Goal: Information Seeking & Learning: Learn about a topic

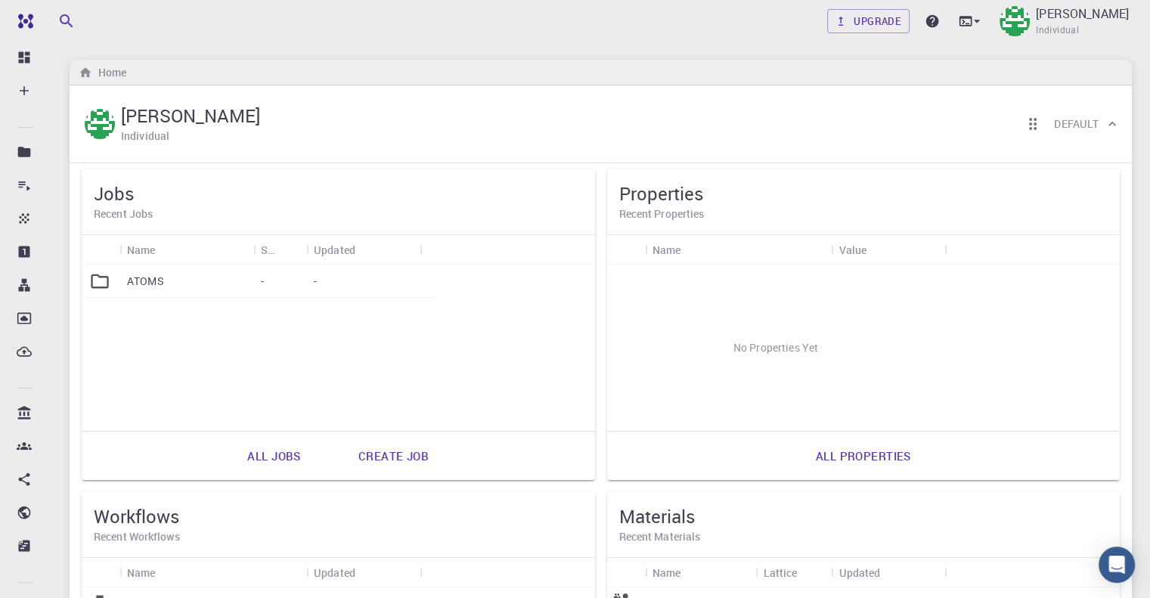
click at [157, 280] on p "ATOMS" at bounding box center [145, 281] width 37 height 15
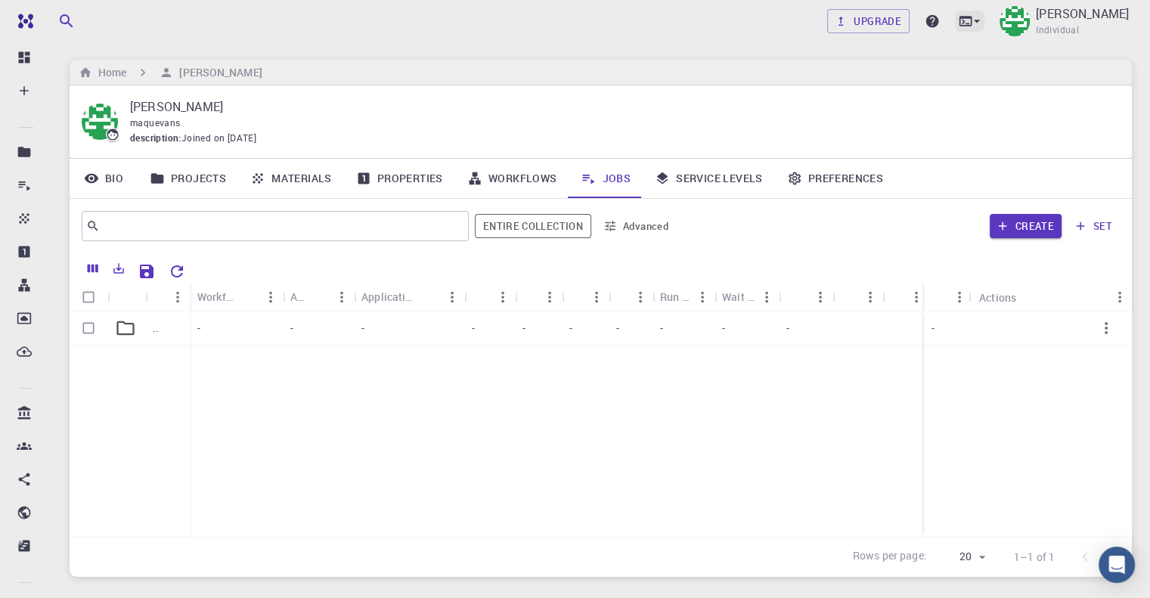
click at [960, 24] on icon at bounding box center [966, 21] width 13 height 10
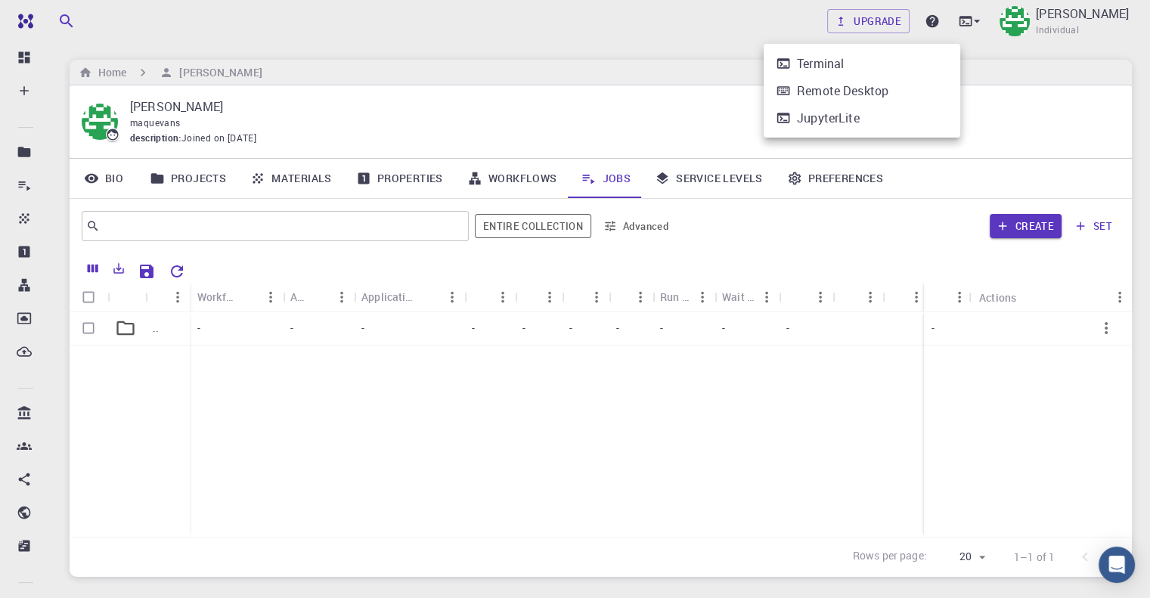
click at [831, 119] on div "JupyterLite" at bounding box center [828, 118] width 63 height 18
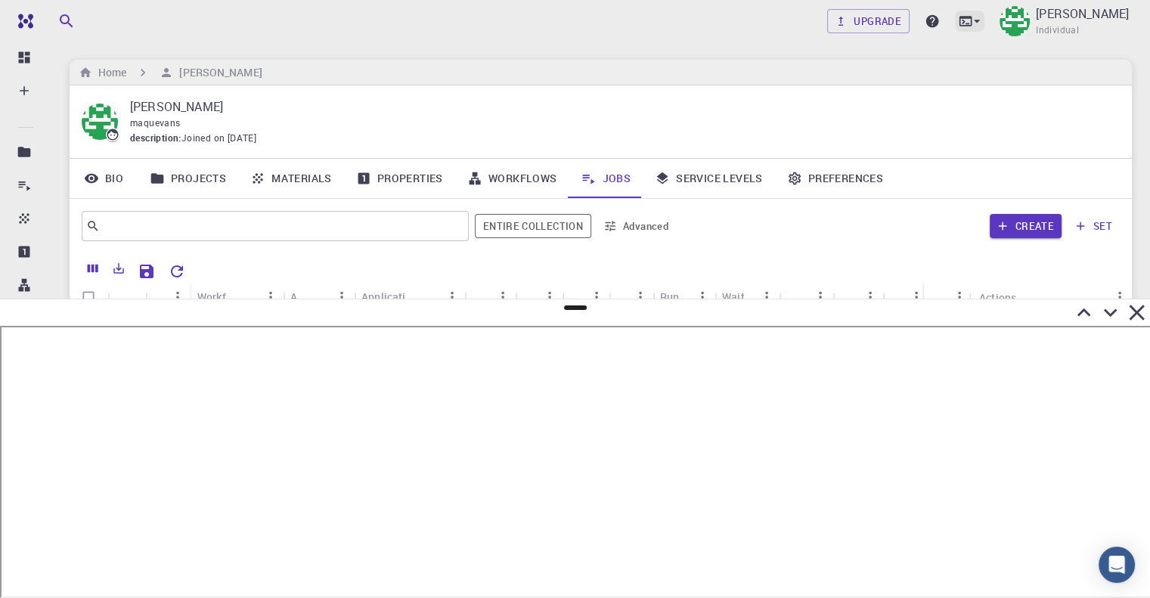
click at [955, 12] on div at bounding box center [969, 21] width 29 height 21
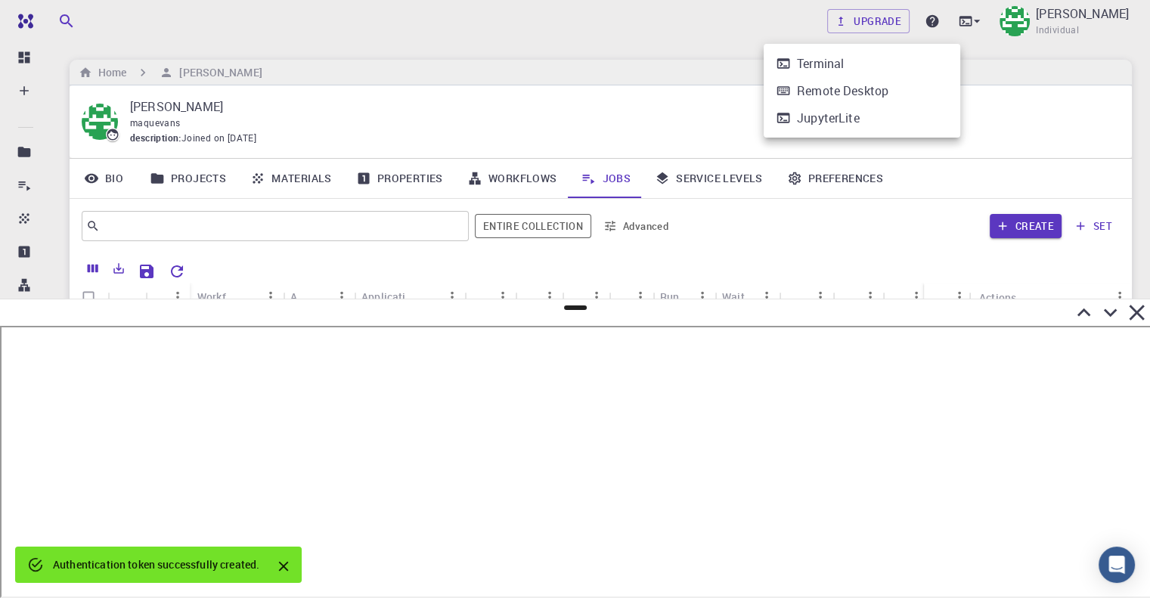
click at [942, 17] on div at bounding box center [575, 299] width 1150 height 598
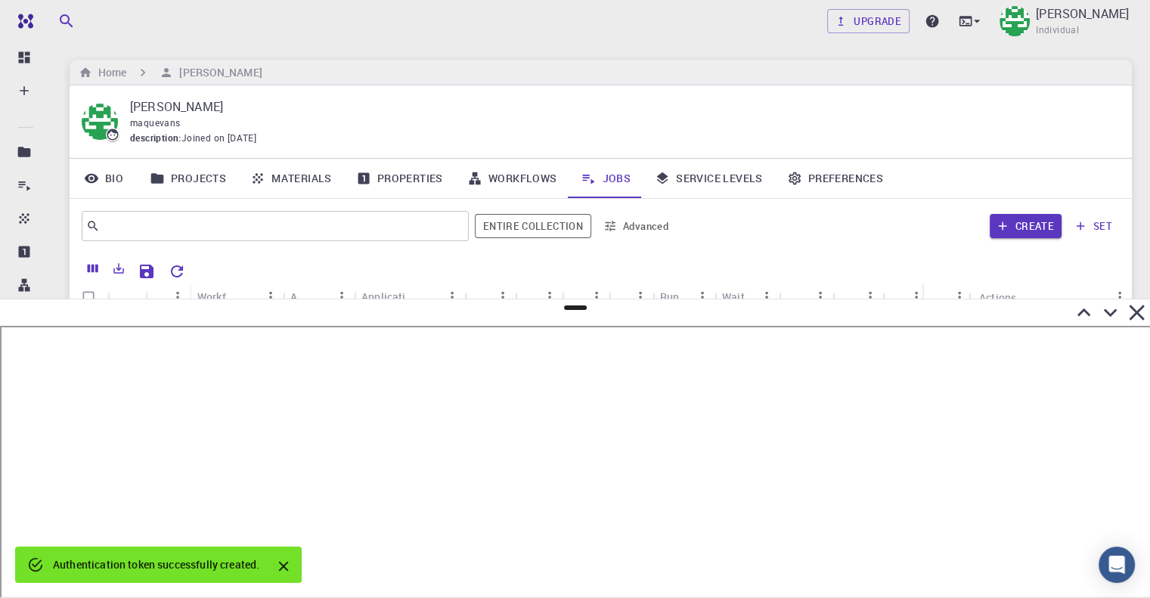
click at [942, 17] on div "Terminal Remote Desktop JupyterLite" at bounding box center [575, 299] width 1150 height 598
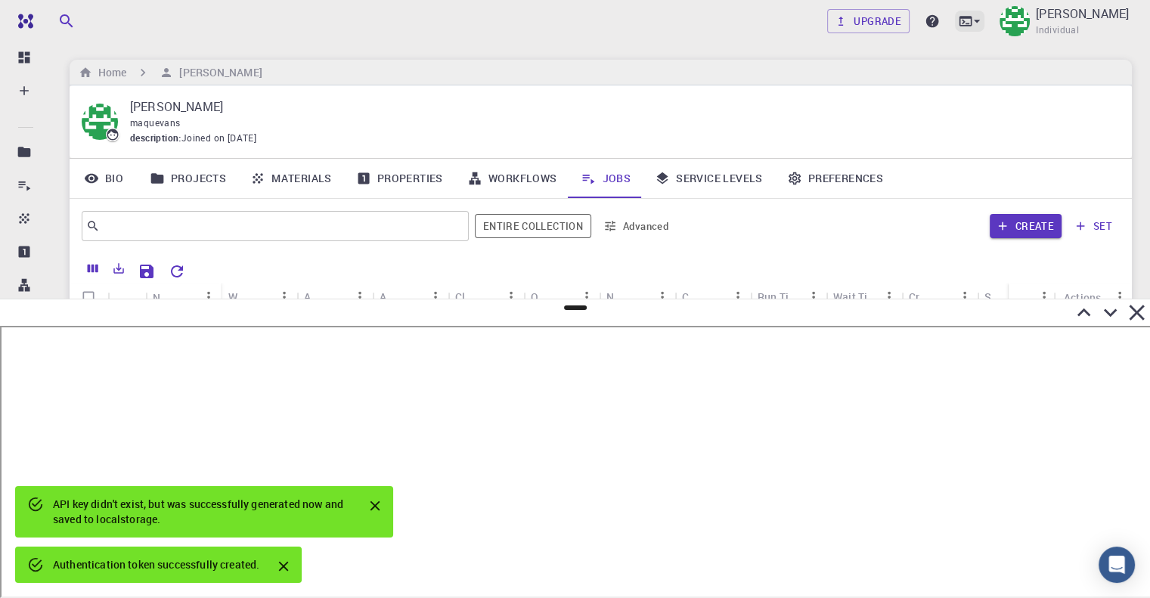
click at [958, 22] on icon at bounding box center [965, 21] width 15 height 15
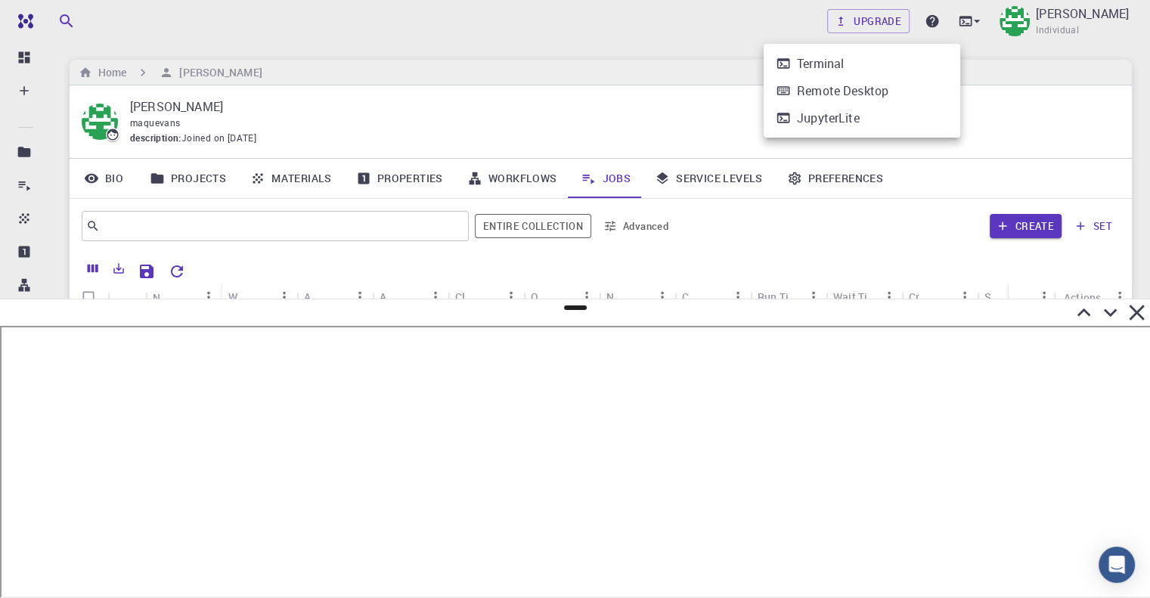
click at [442, 450] on div at bounding box center [575, 299] width 1150 height 598
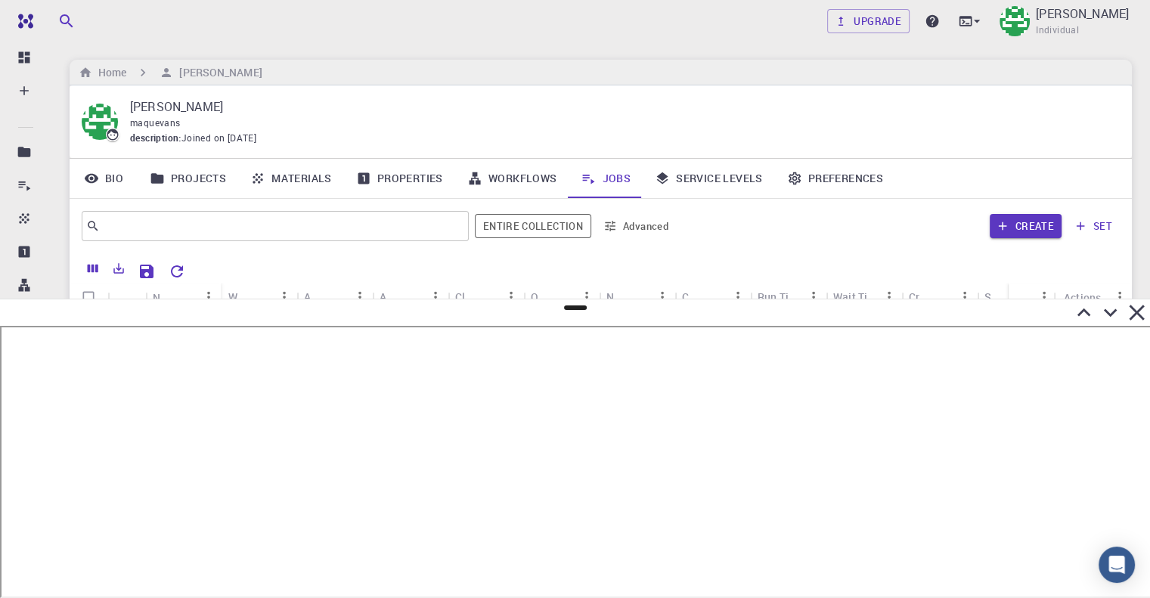
click at [594, 269] on div at bounding box center [656, 269] width 929 height 26
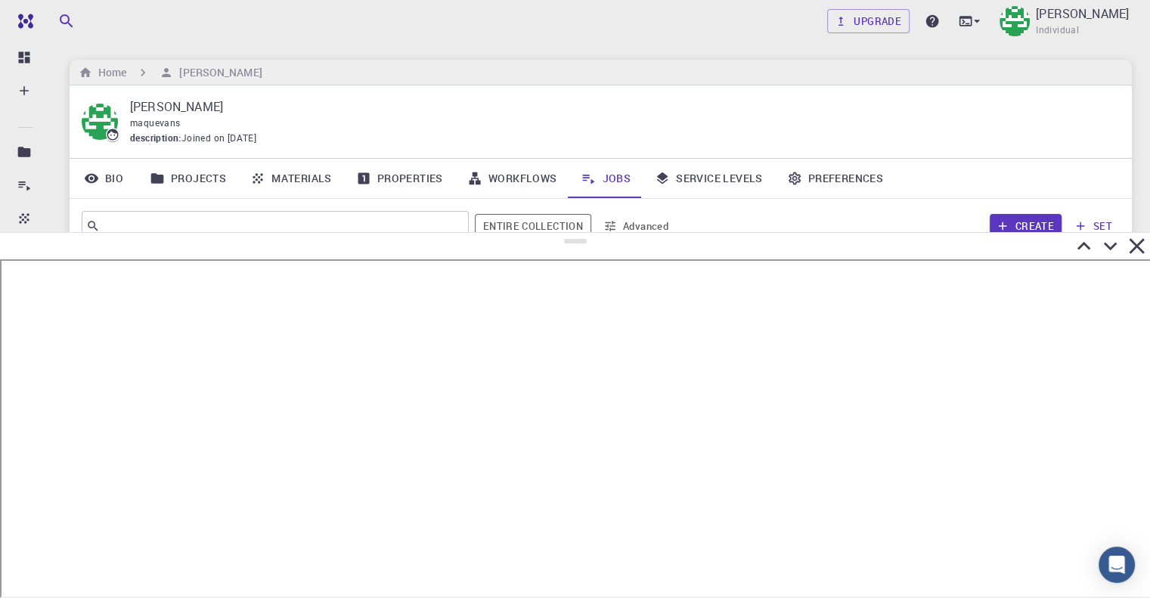
click at [789, 233] on div at bounding box center [575, 246] width 1150 height 26
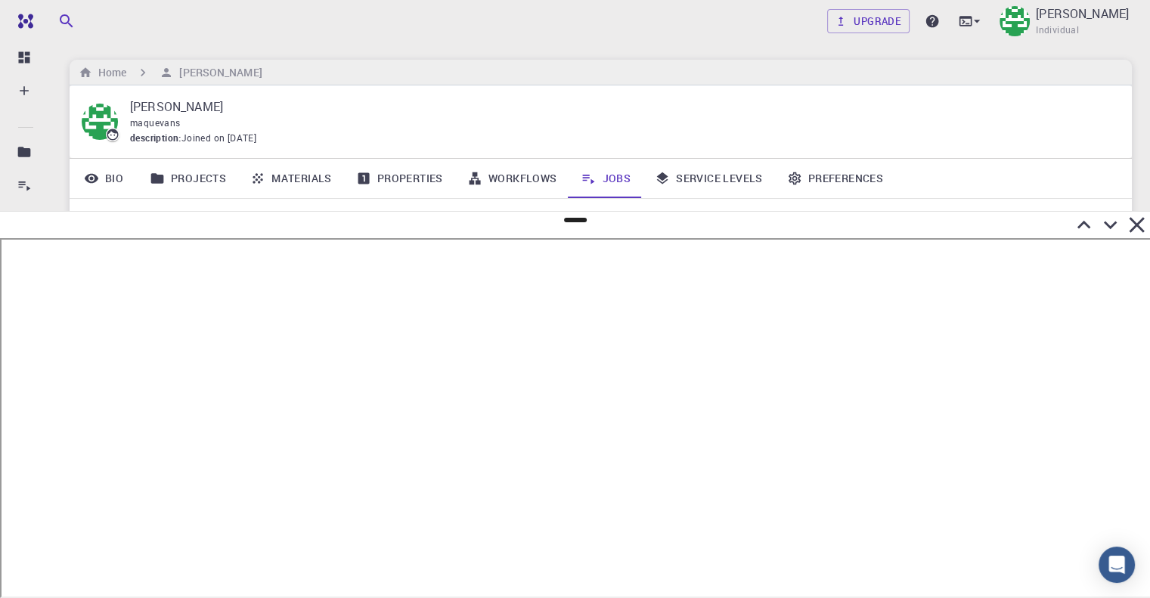
click at [925, 123] on div "maquevans" at bounding box center [619, 123] width 978 height 15
click at [1106, 227] on icon at bounding box center [1111, 225] width 26 height 26
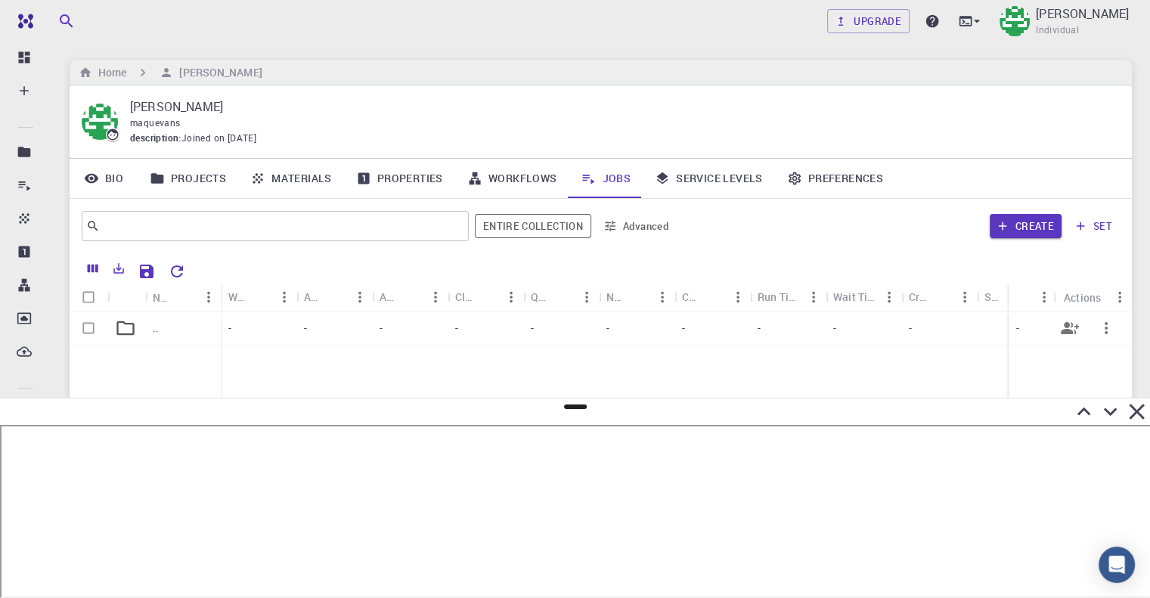
scroll to position [96, 0]
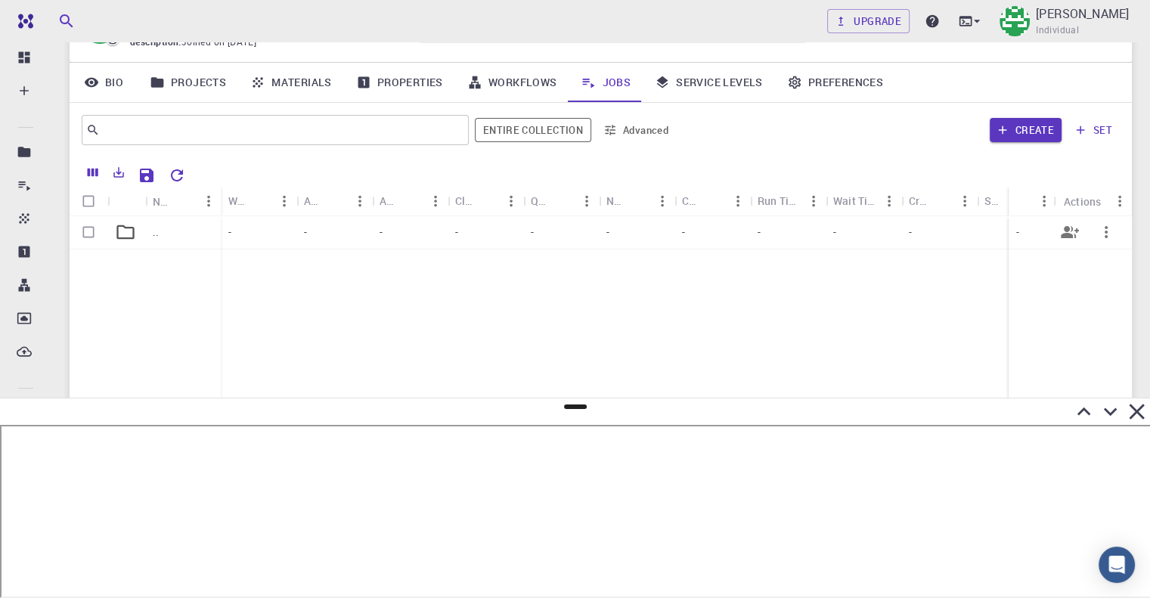
click at [171, 228] on div ".." at bounding box center [183, 232] width 76 height 33
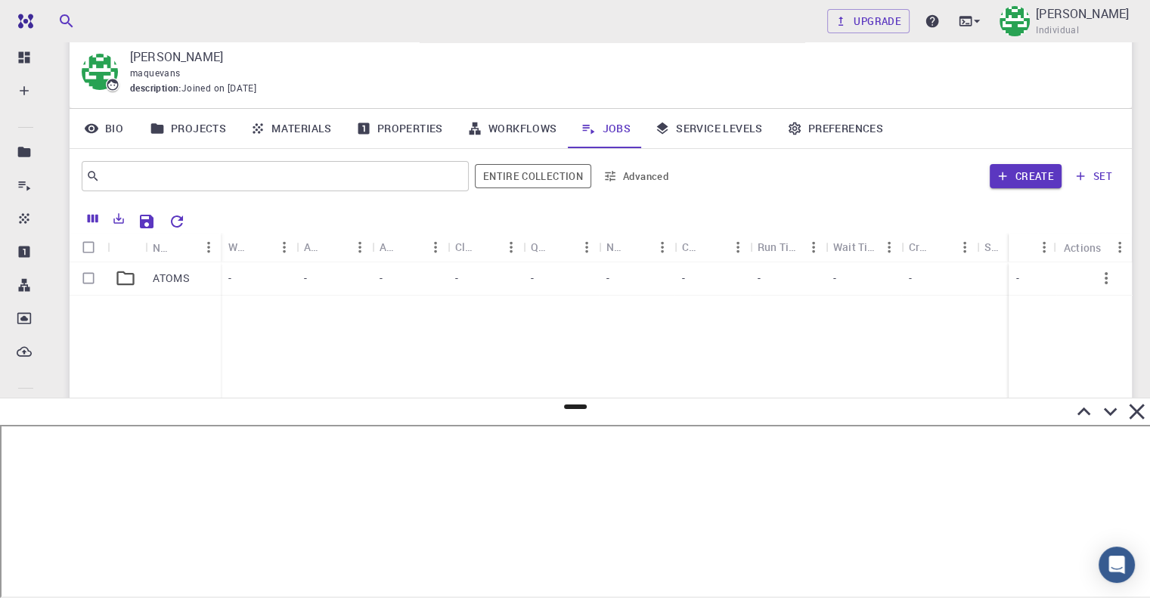
scroll to position [96, 0]
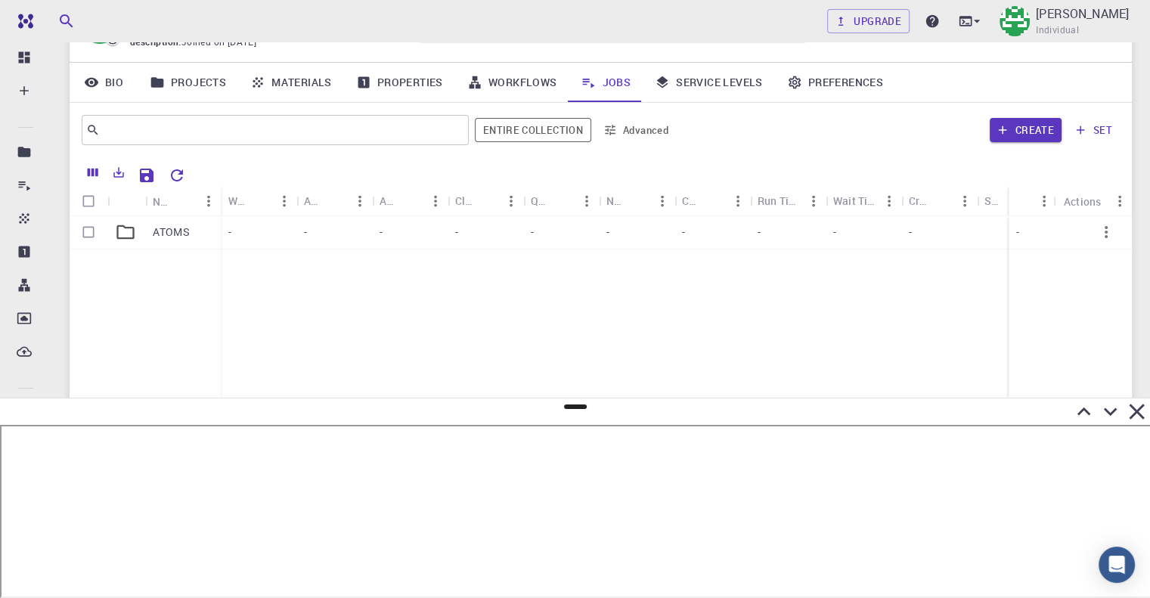
click at [1139, 414] on icon at bounding box center [1136, 412] width 15 height 15
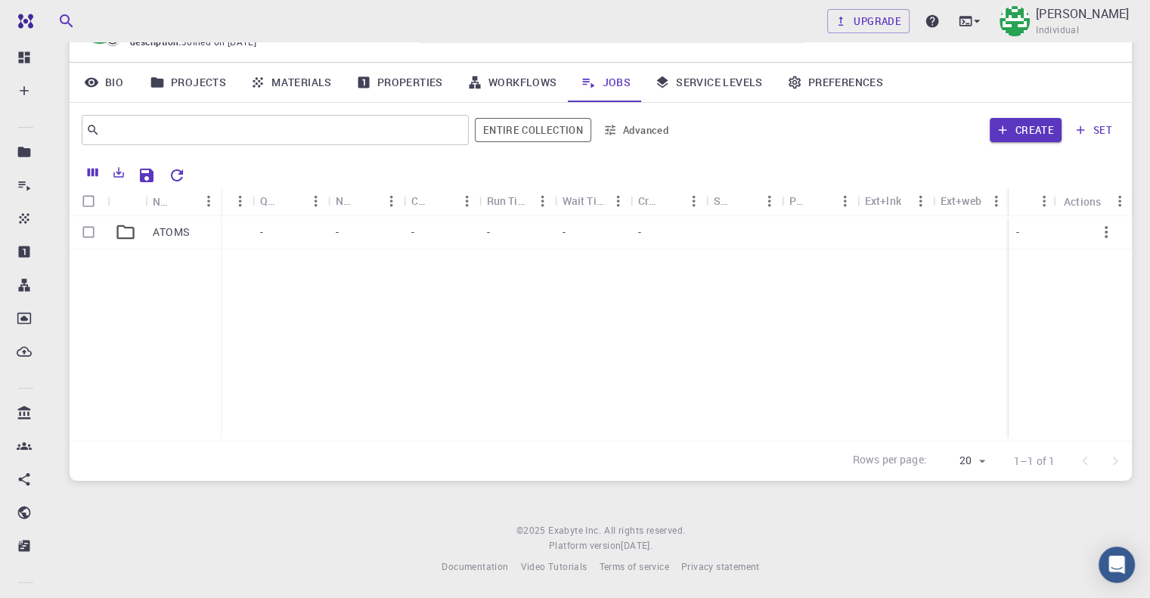
scroll to position [0, 0]
click at [219, 234] on div "ATOMS" at bounding box center [183, 232] width 76 height 33
click at [1101, 232] on icon "button" at bounding box center [1107, 232] width 18 height 18
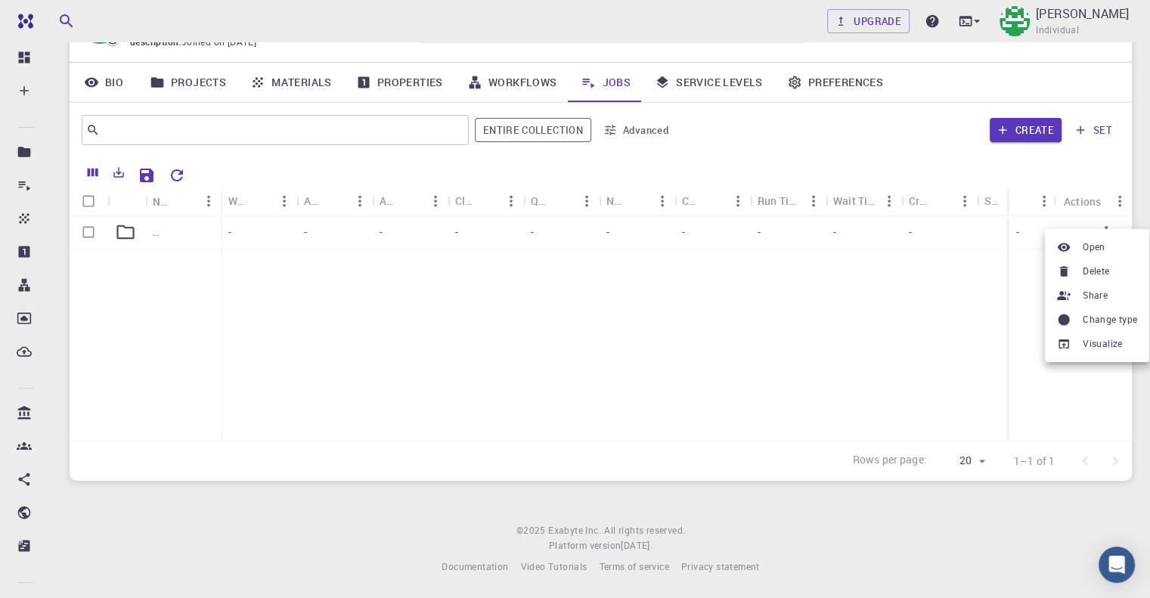
click at [1098, 242] on span "Open" at bounding box center [1094, 247] width 23 height 15
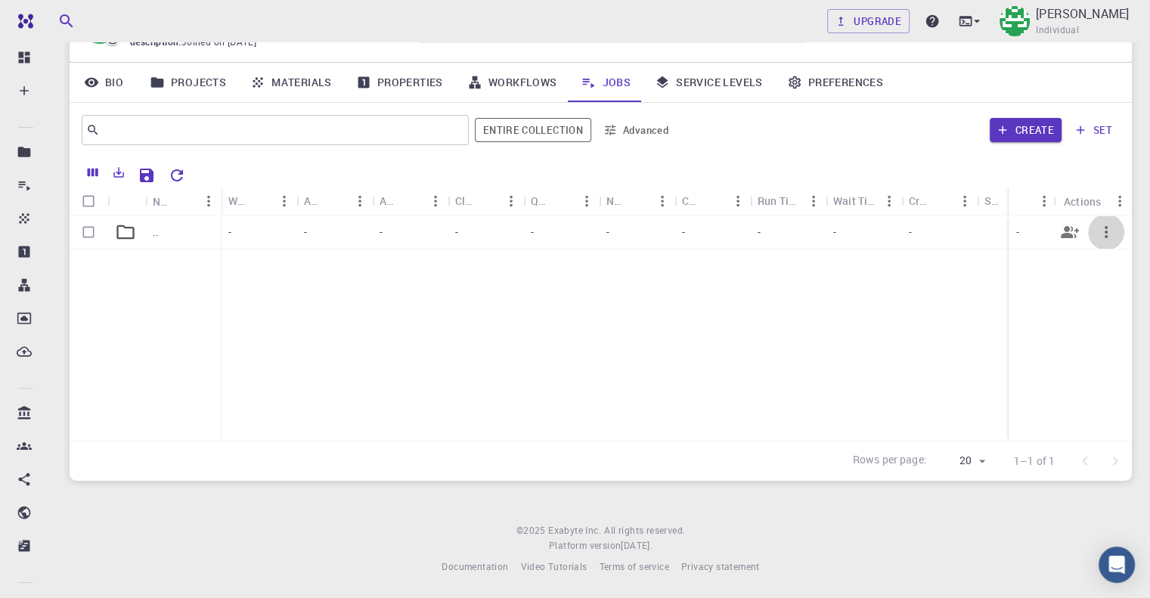
click at [1101, 228] on icon "button" at bounding box center [1107, 232] width 18 height 18
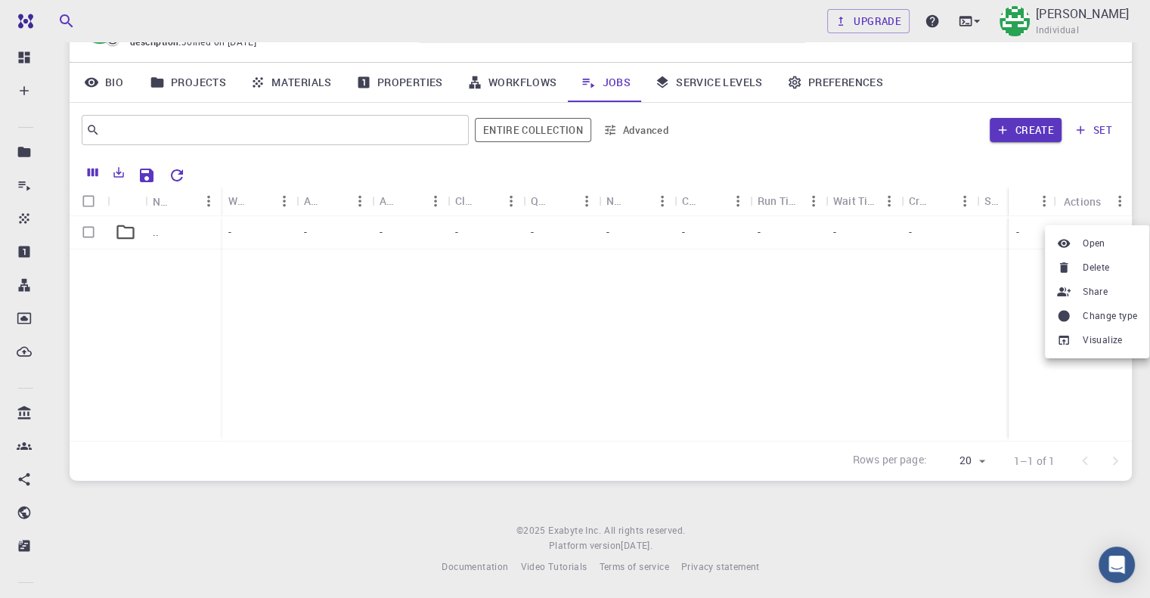
click at [191, 81] on div at bounding box center [575, 299] width 1150 height 598
click at [175, 82] on link "Projects" at bounding box center [188, 82] width 101 height 39
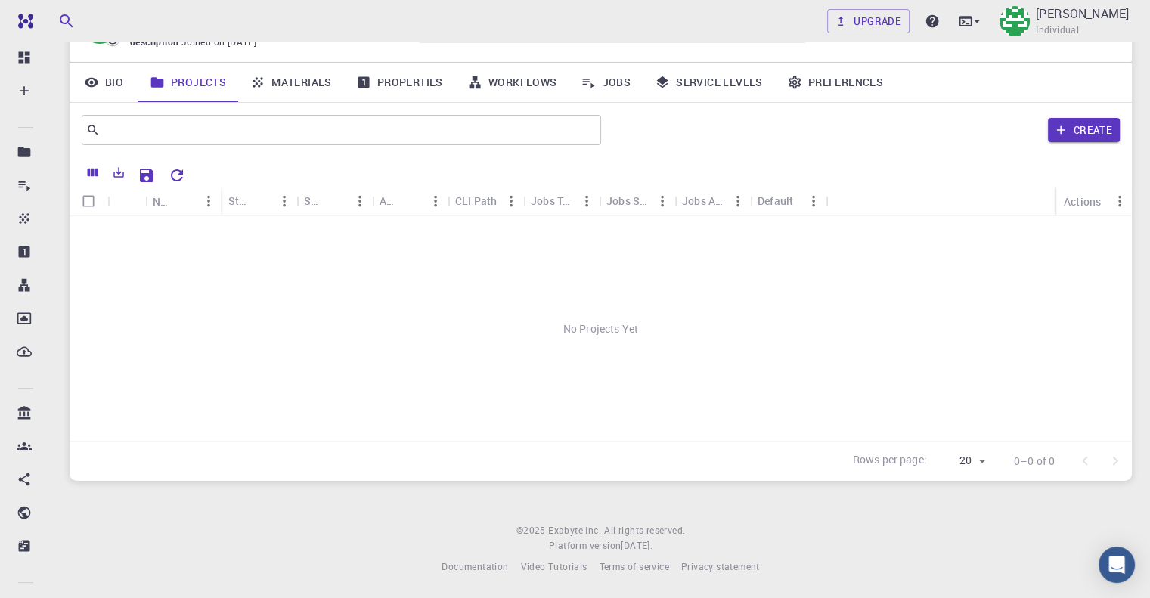
click at [182, 79] on link "Projects" at bounding box center [188, 82] width 101 height 39
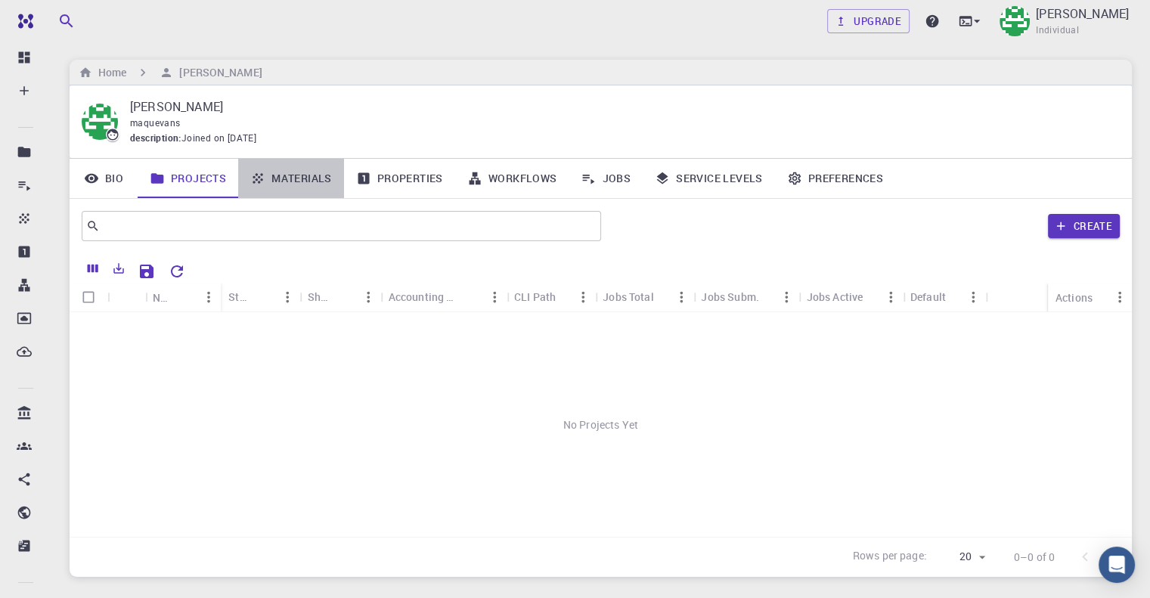
click at [296, 181] on link "Materials" at bounding box center [291, 178] width 106 height 39
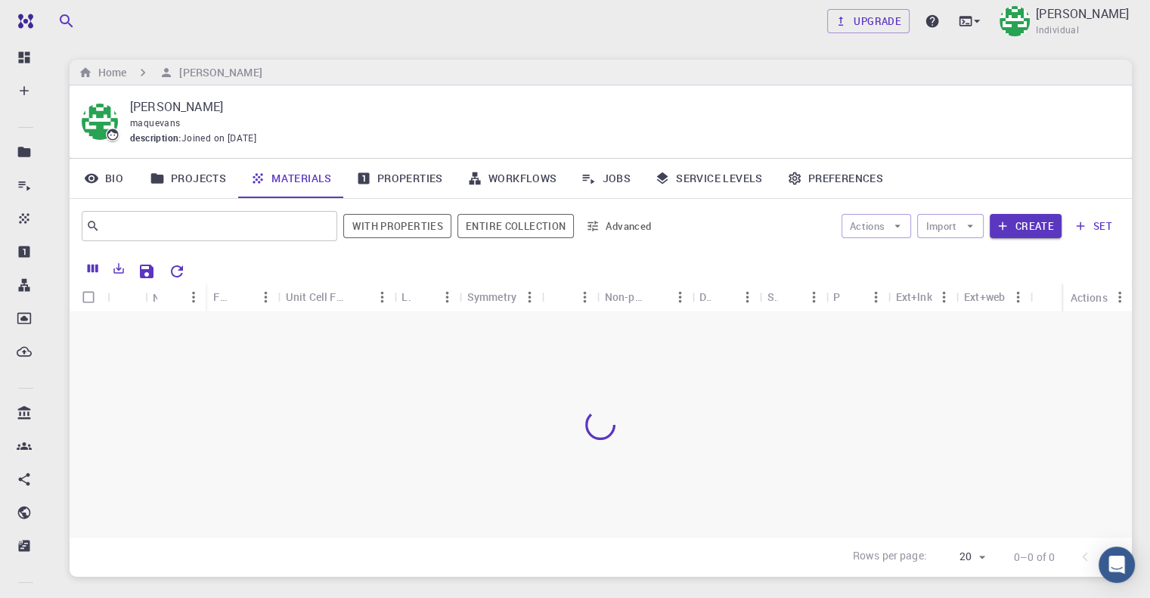
click at [405, 182] on link "Properties" at bounding box center [399, 178] width 111 height 39
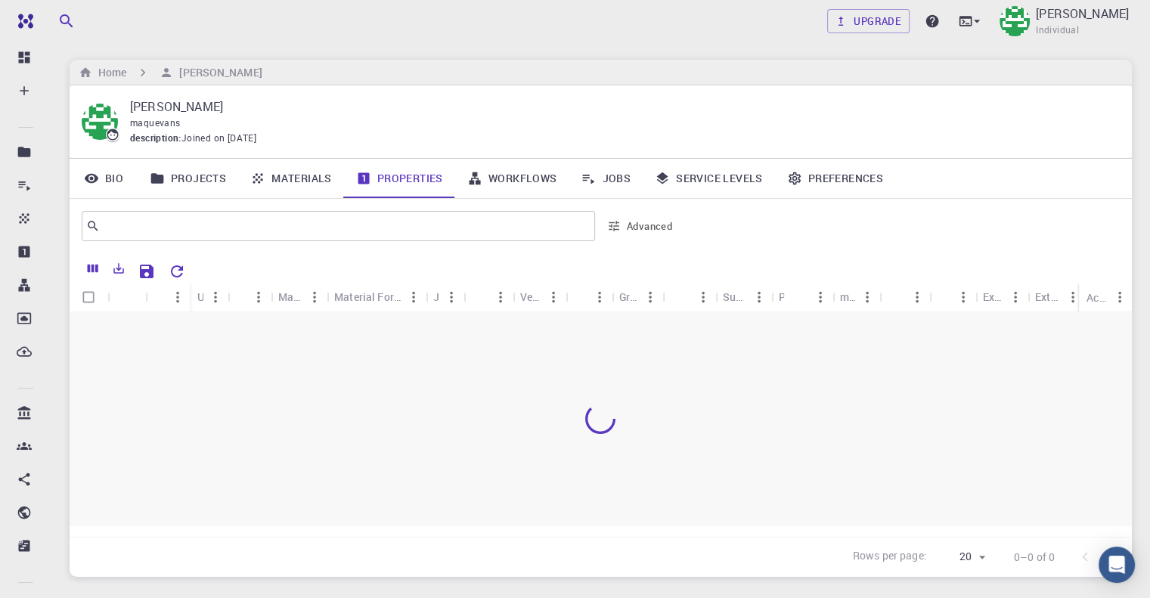
click at [290, 184] on link "Materials" at bounding box center [291, 178] width 106 height 39
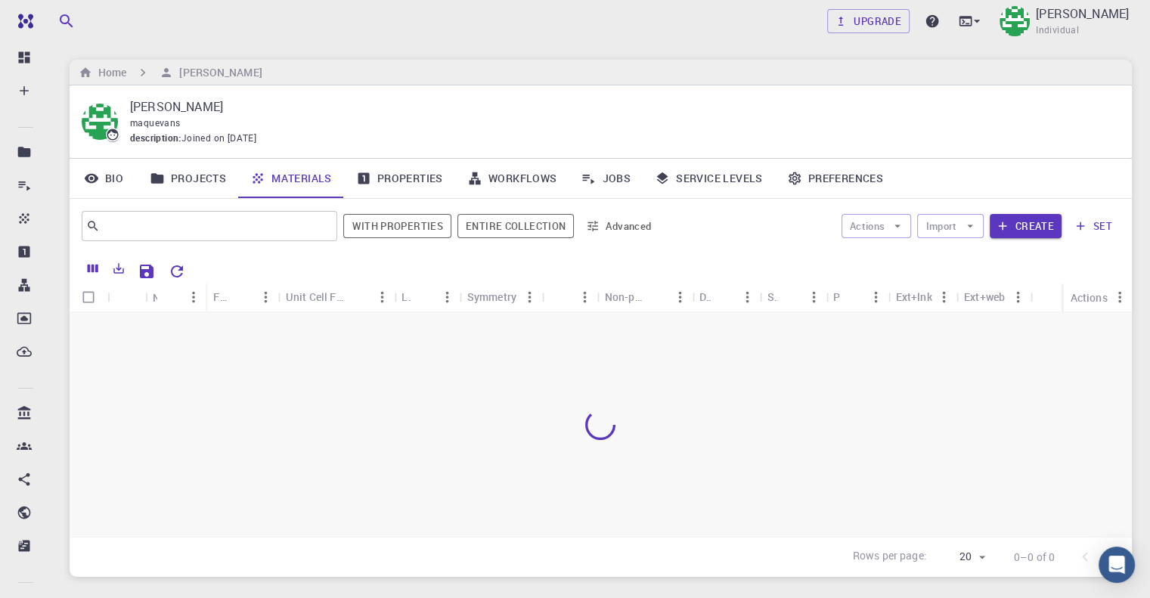
click at [389, 179] on link "Properties" at bounding box center [399, 178] width 111 height 39
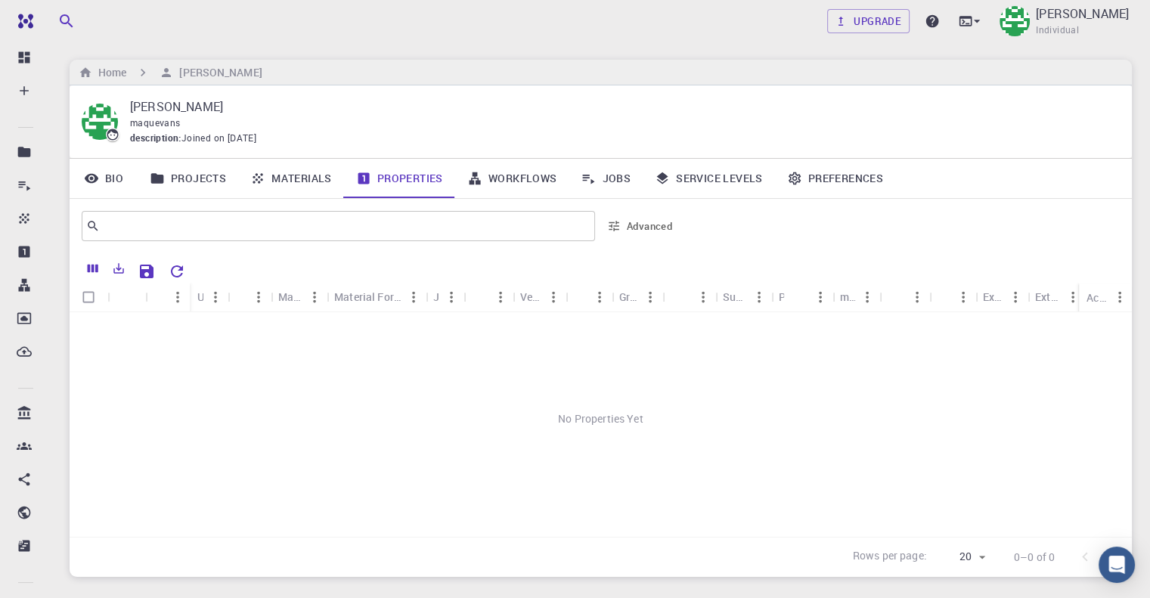
click at [293, 181] on link "Materials" at bounding box center [291, 178] width 106 height 39
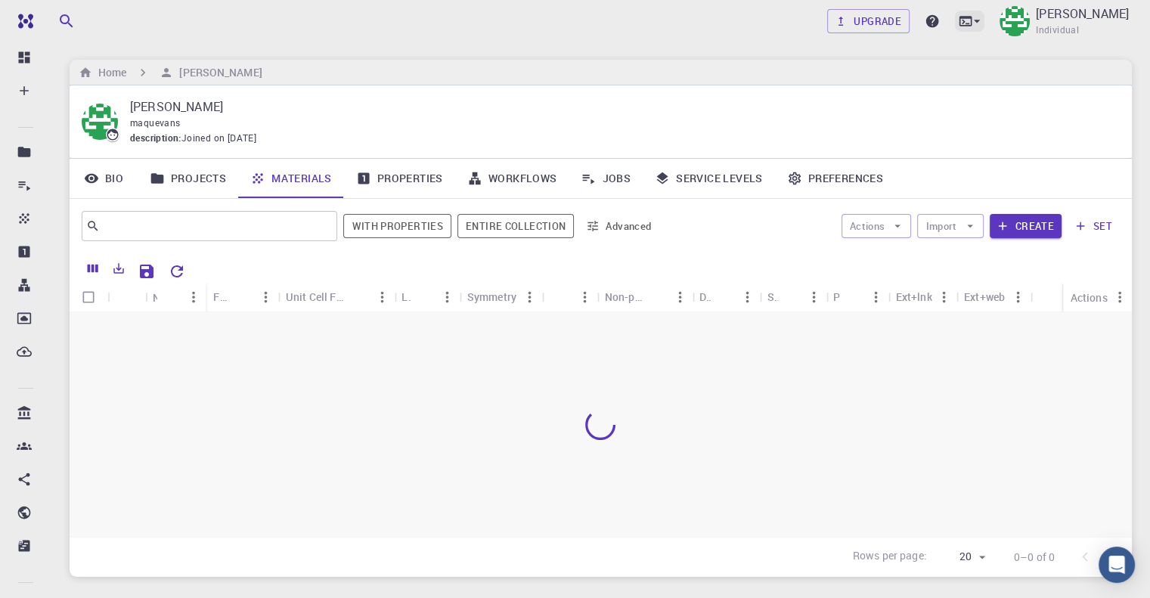
click at [970, 18] on icon at bounding box center [977, 21] width 15 height 15
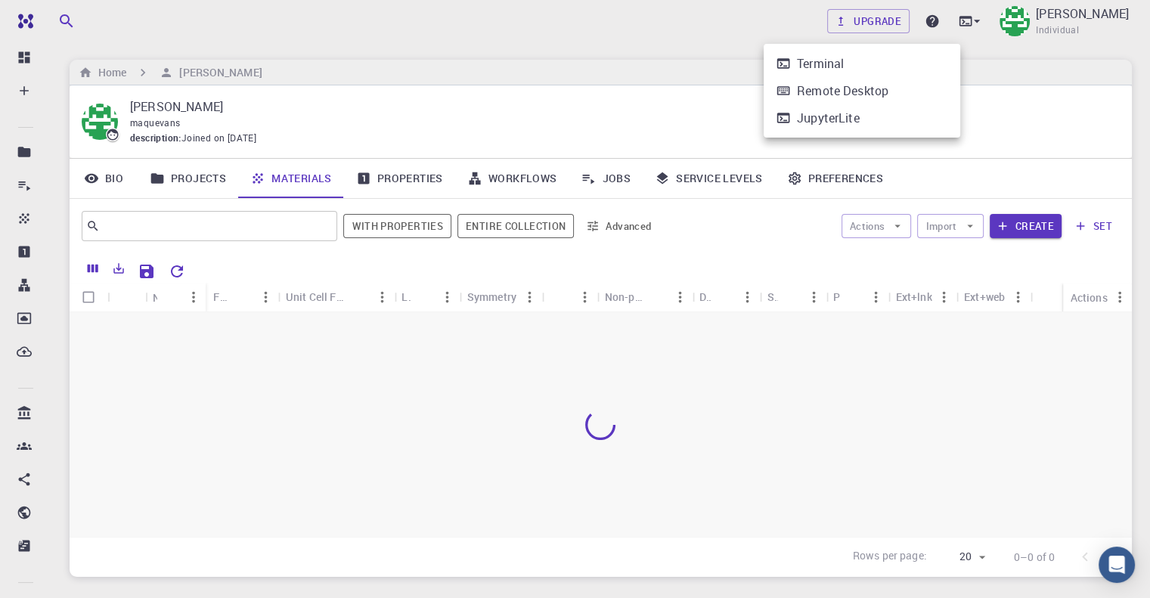
click at [834, 126] on div "JupyterLite" at bounding box center [828, 118] width 63 height 18
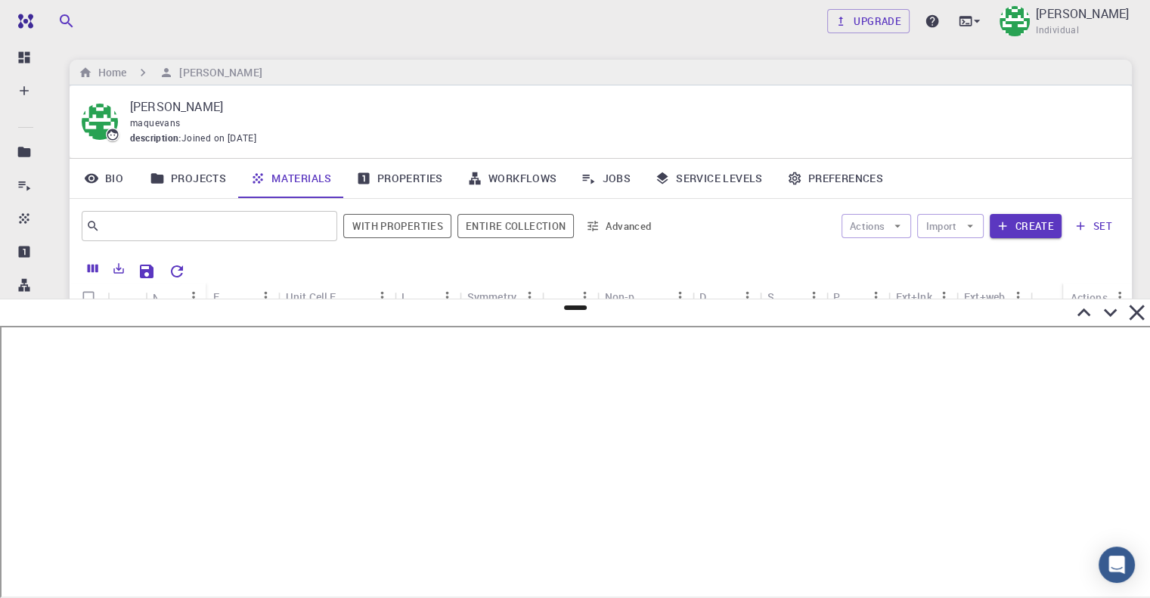
click at [1144, 320] on icon at bounding box center [1137, 313] width 26 height 26
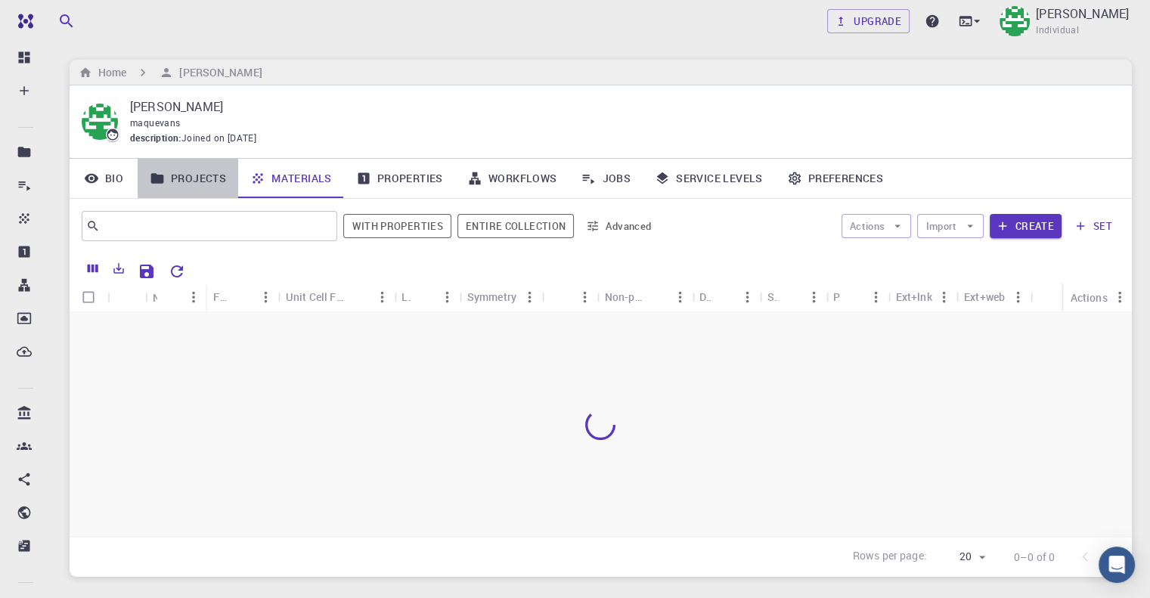
click at [188, 175] on link "Projects" at bounding box center [188, 178] width 101 height 39
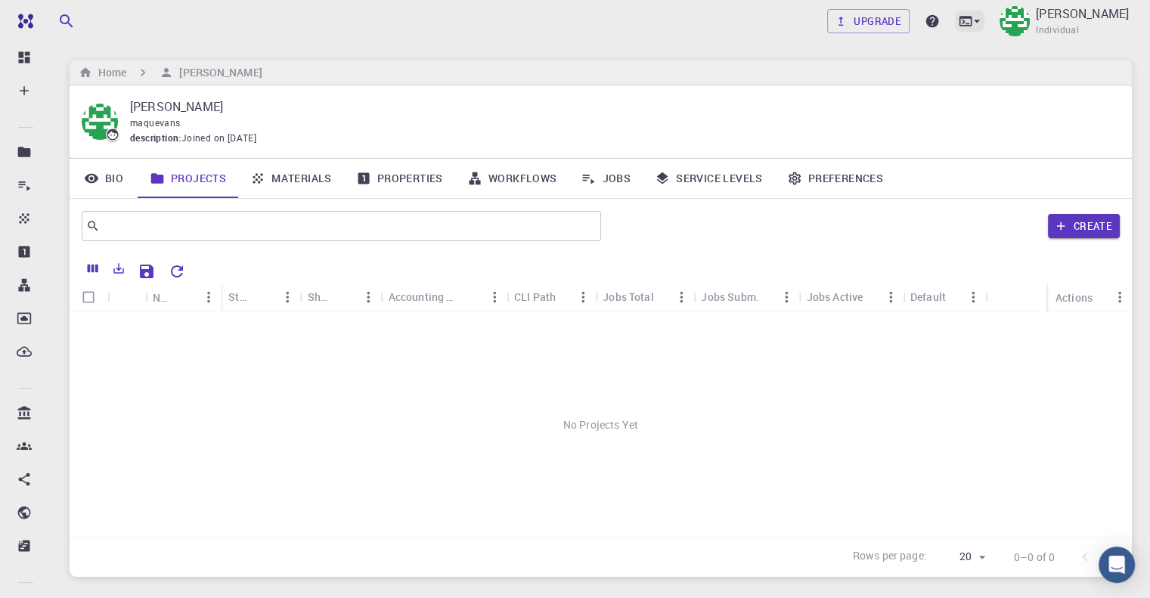
click at [970, 22] on icon at bounding box center [977, 21] width 15 height 15
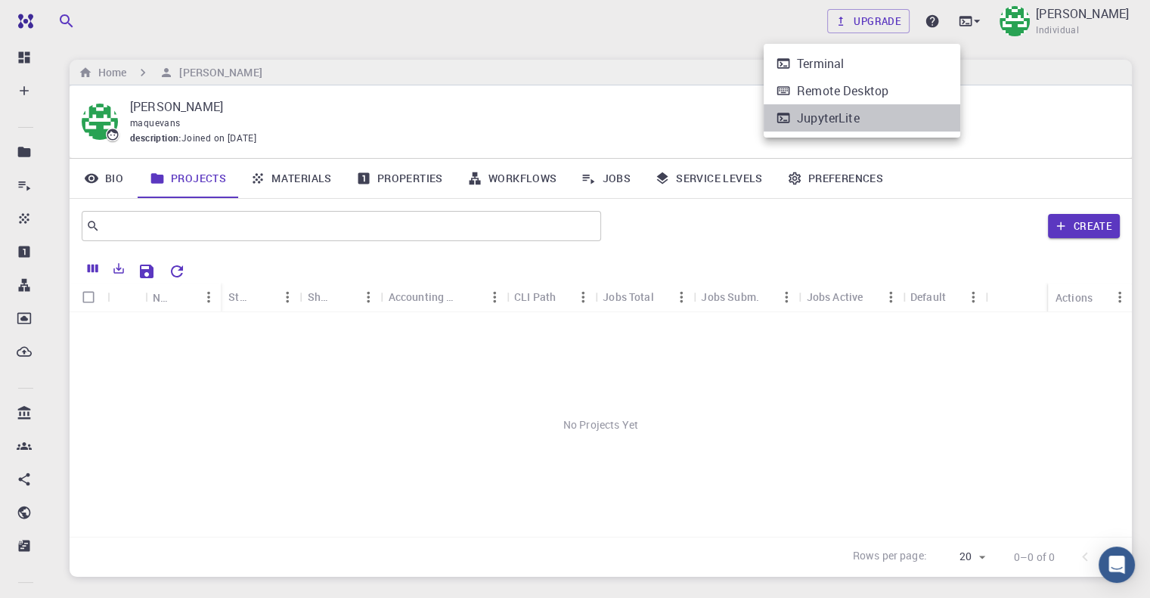
click at [848, 120] on div "JupyterLite" at bounding box center [828, 118] width 63 height 18
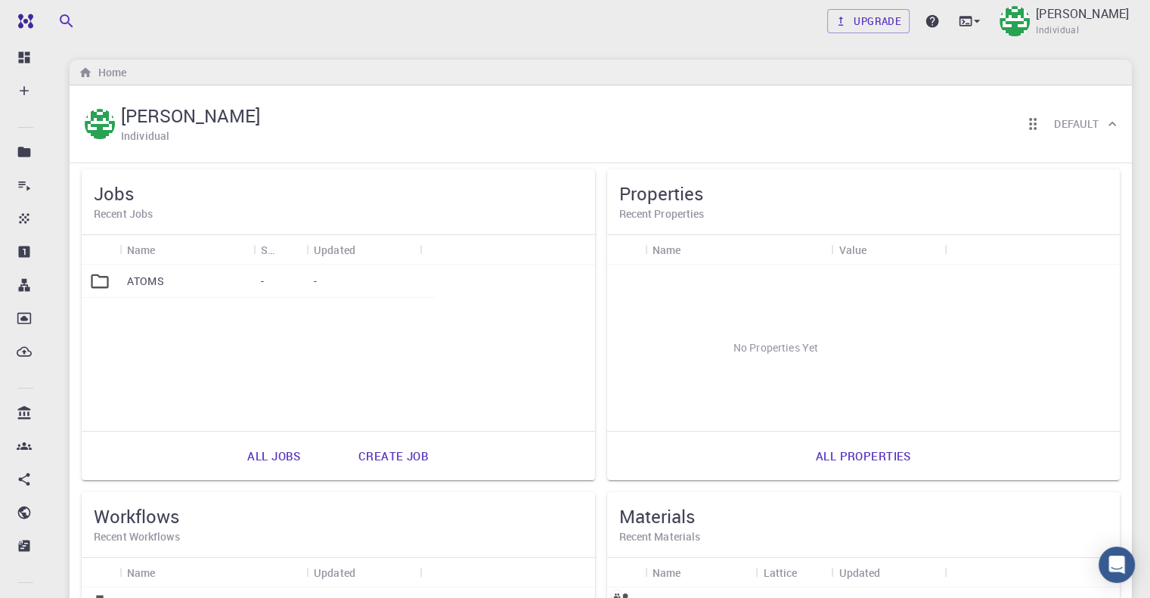
click at [112, 277] on div at bounding box center [101, 281] width 38 height 33
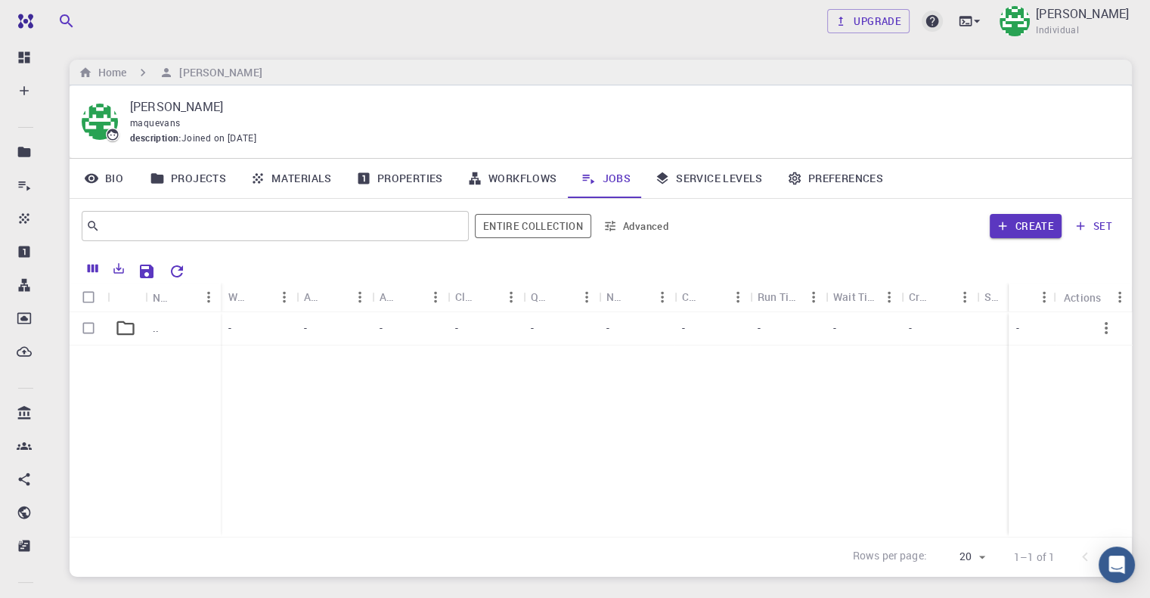
click at [927, 20] on icon at bounding box center [933, 21] width 13 height 13
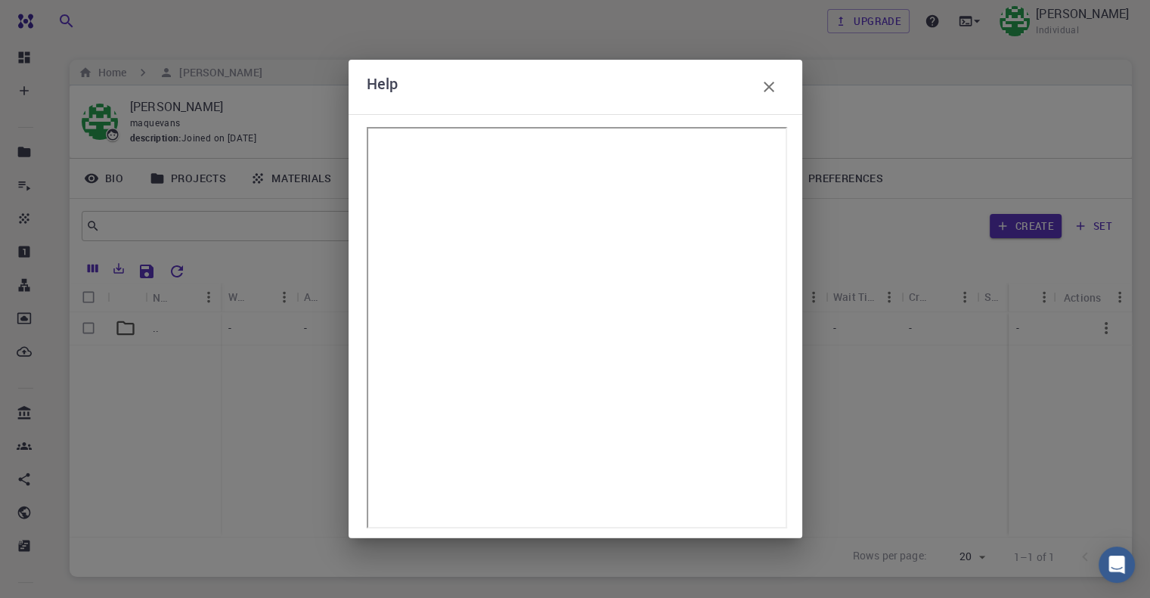
click at [766, 91] on icon "button" at bounding box center [769, 87] width 18 height 18
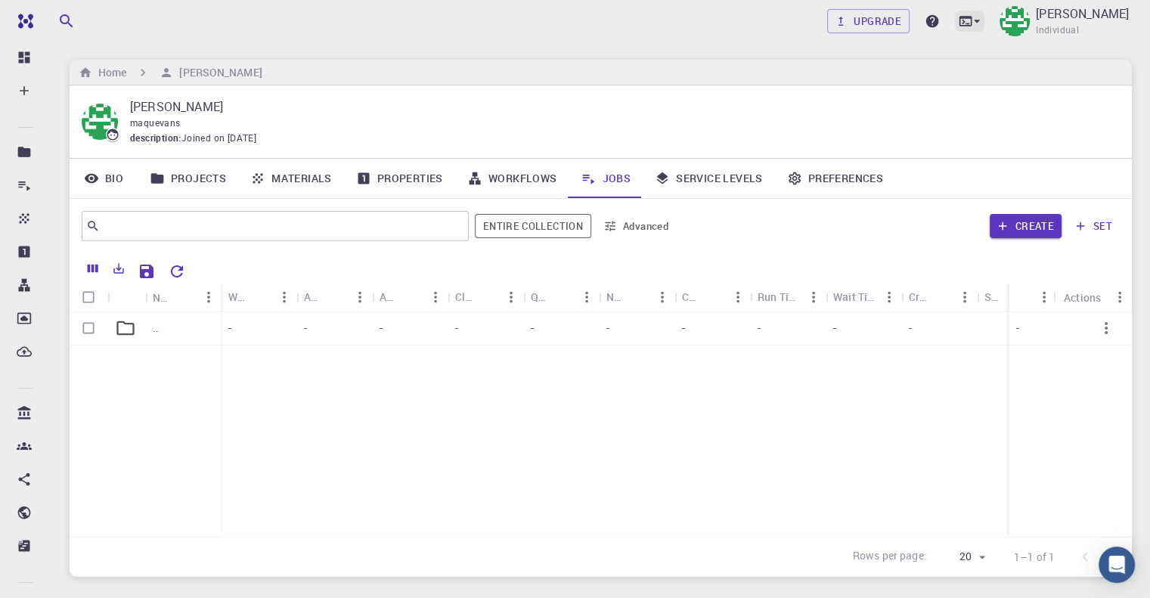
click at [970, 18] on icon at bounding box center [977, 21] width 15 height 15
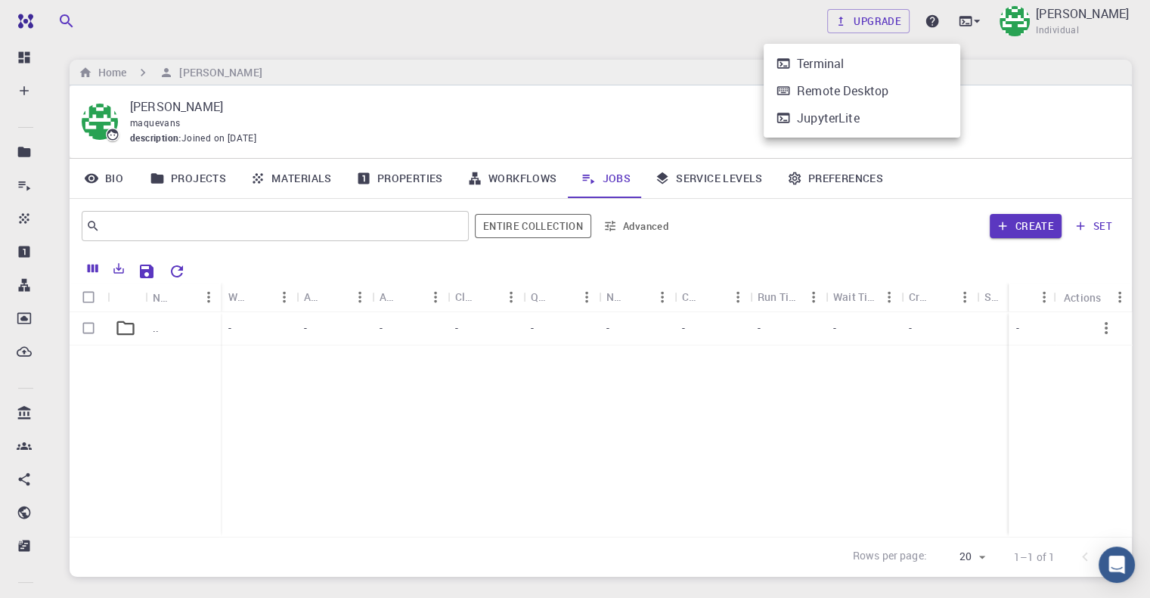
click at [26, 543] on div at bounding box center [575, 299] width 1150 height 598
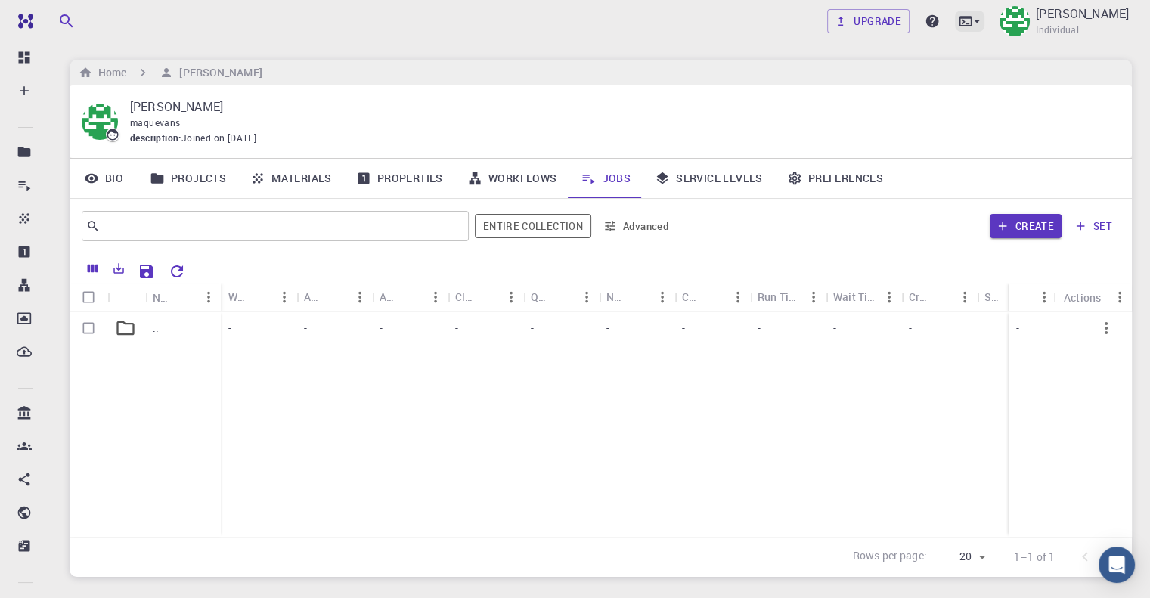
click at [960, 17] on icon at bounding box center [966, 21] width 13 height 10
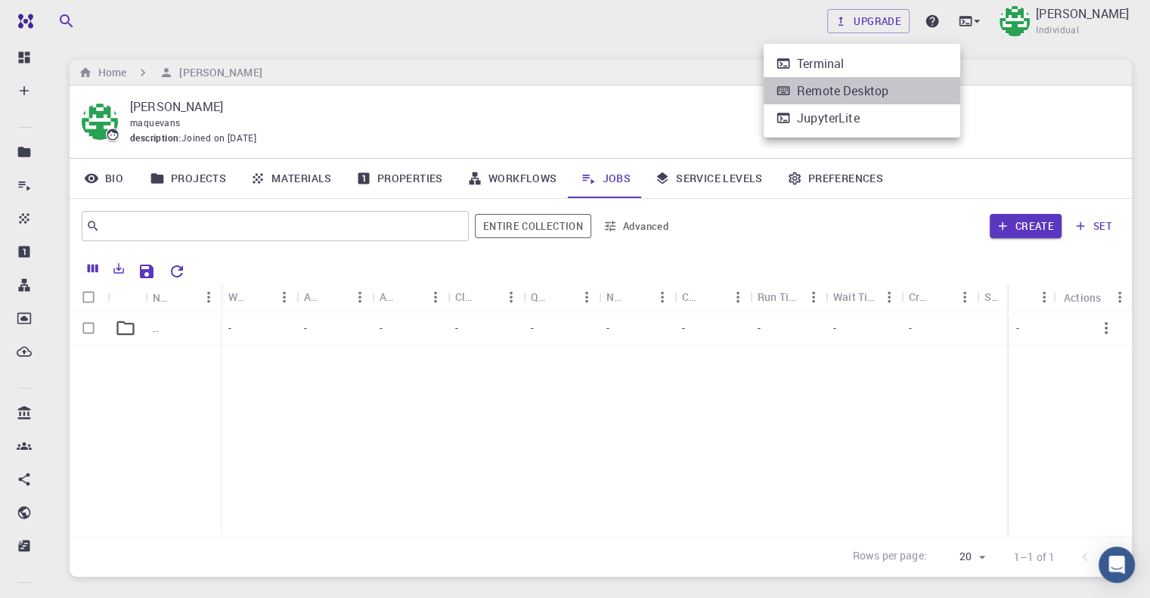
click at [847, 87] on div "Remote Desktop" at bounding box center [843, 91] width 92 height 18
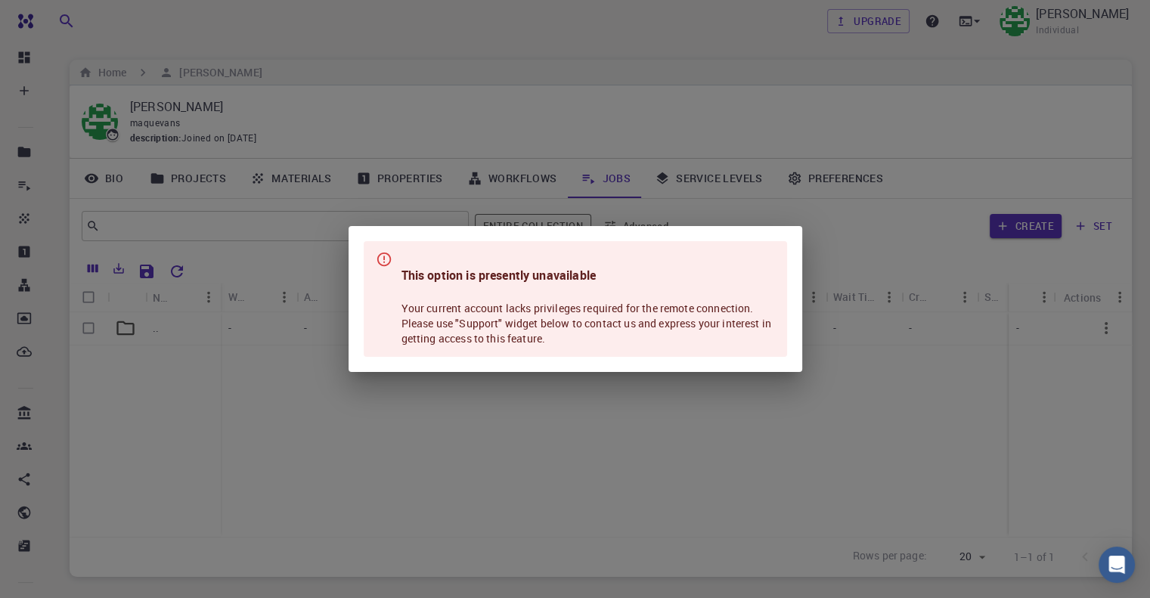
click at [818, 337] on div "This option is presently unavailable Your current account lacks privileges requ…" at bounding box center [575, 299] width 1150 height 598
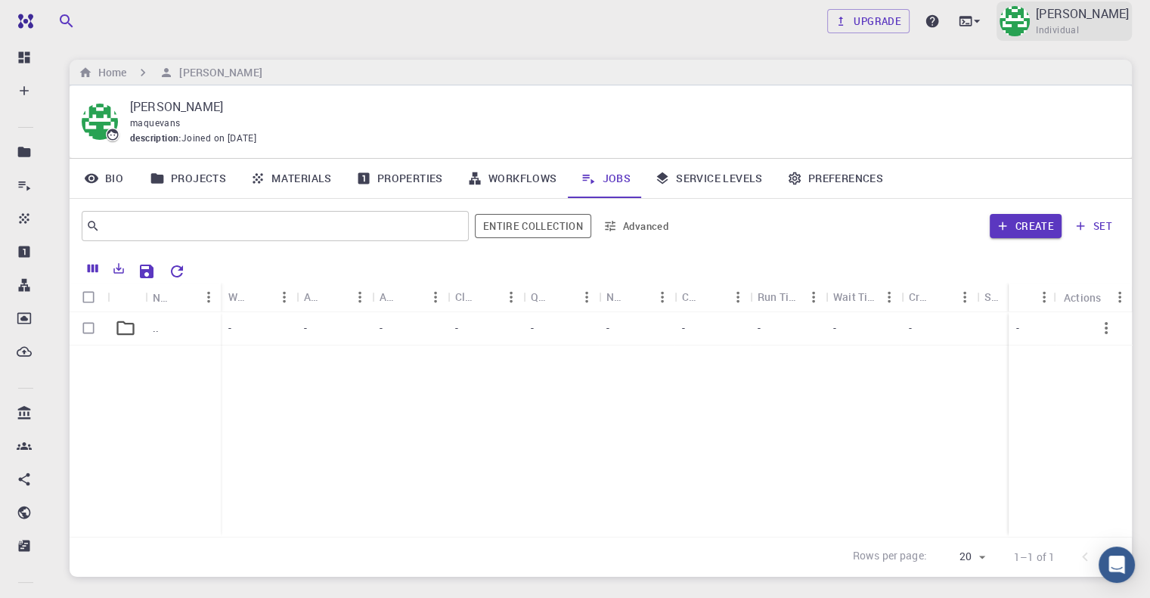
click at [1000, 14] on img at bounding box center [1015, 21] width 30 height 30
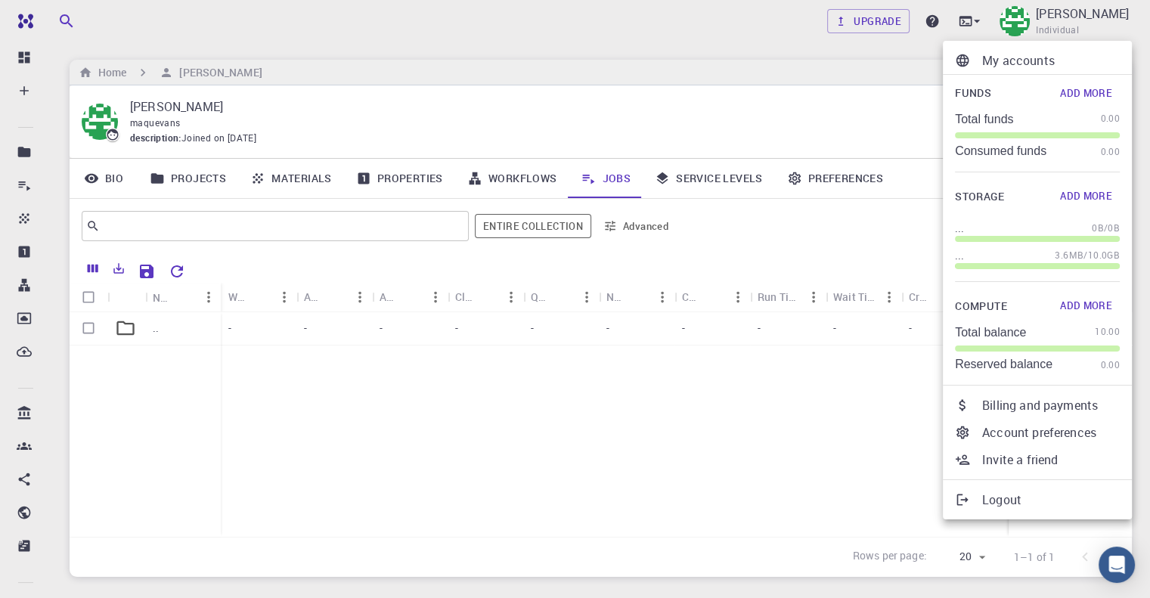
click at [901, 20] on div at bounding box center [575, 299] width 1150 height 598
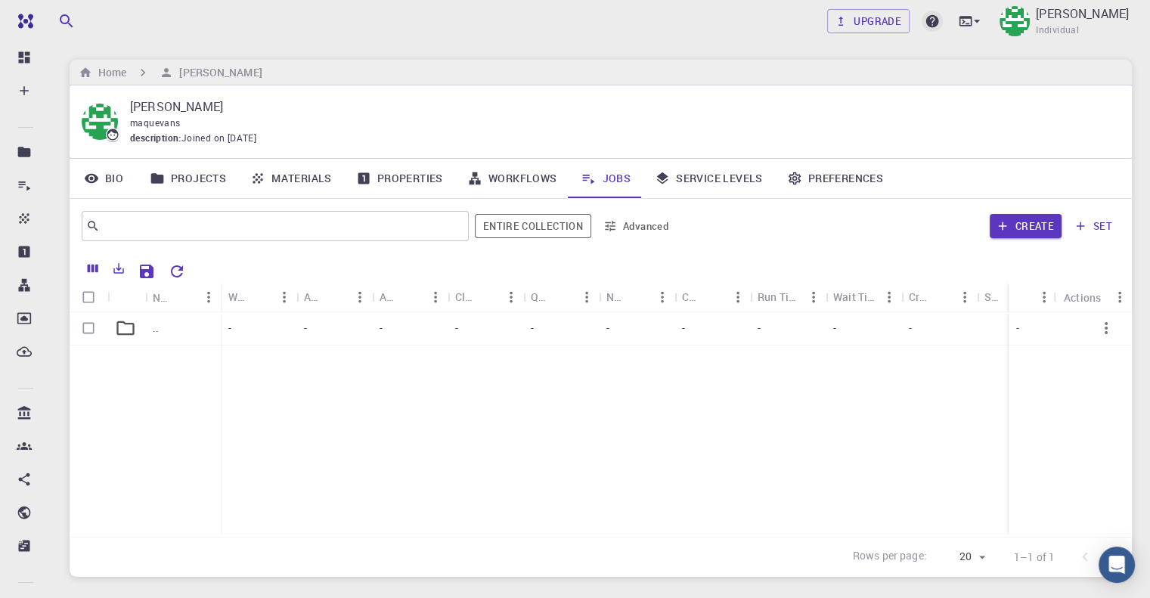
click at [927, 22] on icon at bounding box center [933, 21] width 13 height 13
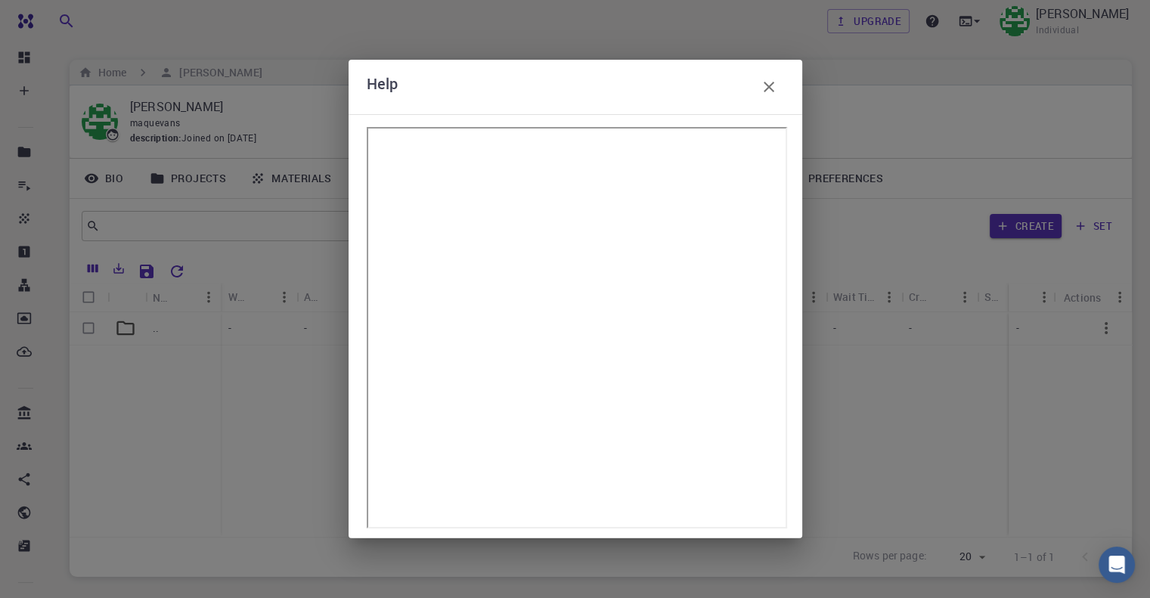
click at [764, 87] on icon "button" at bounding box center [769, 87] width 18 height 18
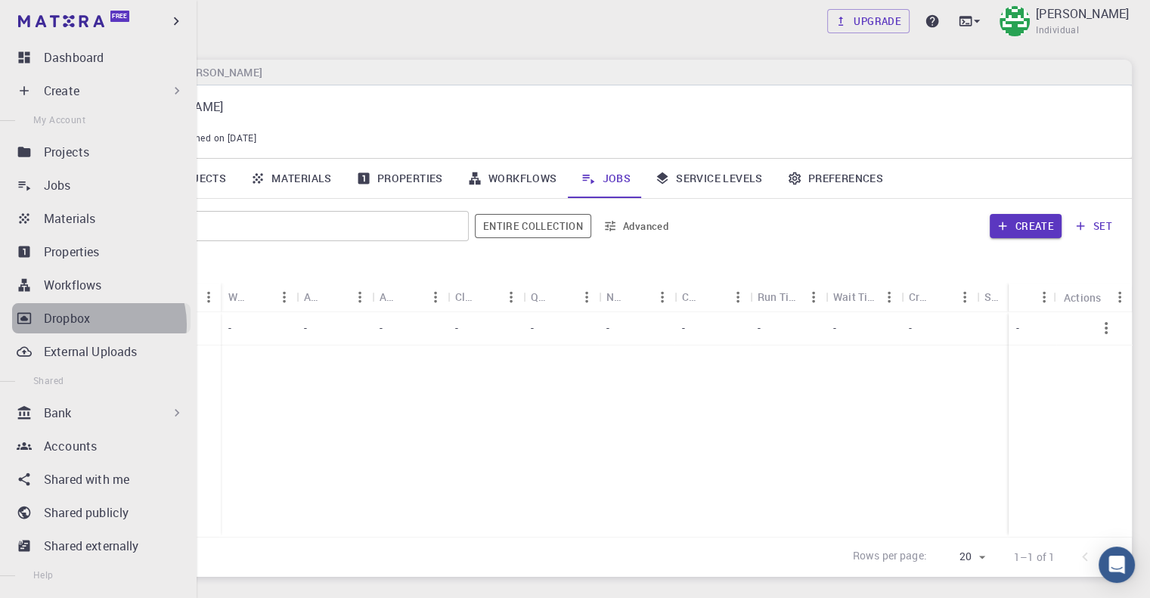
click at [98, 324] on div "Dropbox" at bounding box center [117, 318] width 147 height 18
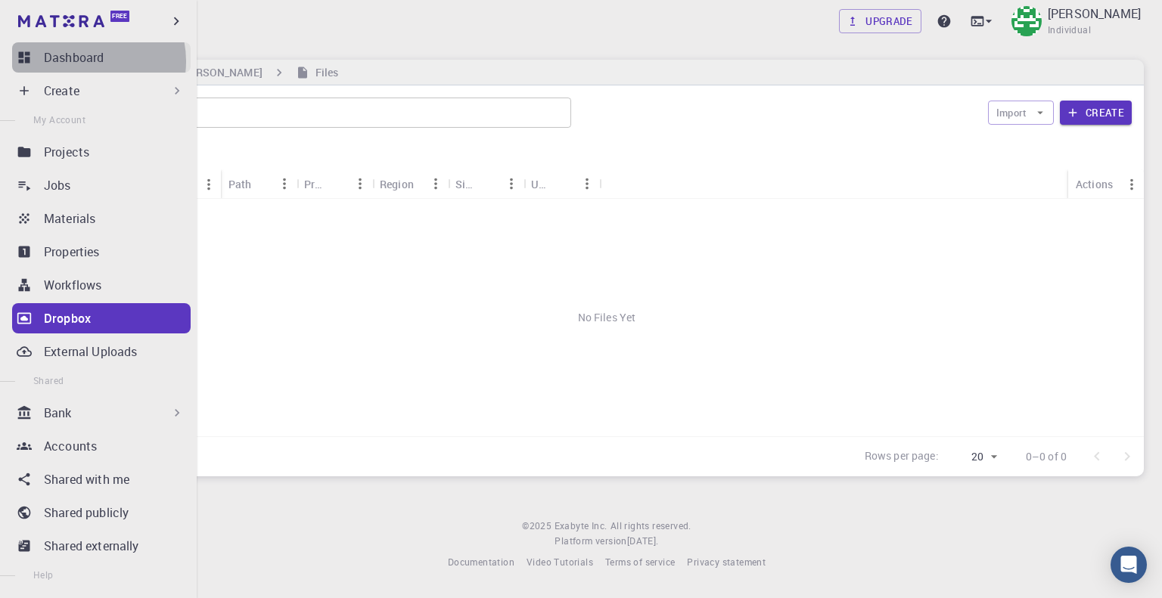
click at [88, 61] on p "Dashboard" at bounding box center [74, 57] width 60 height 18
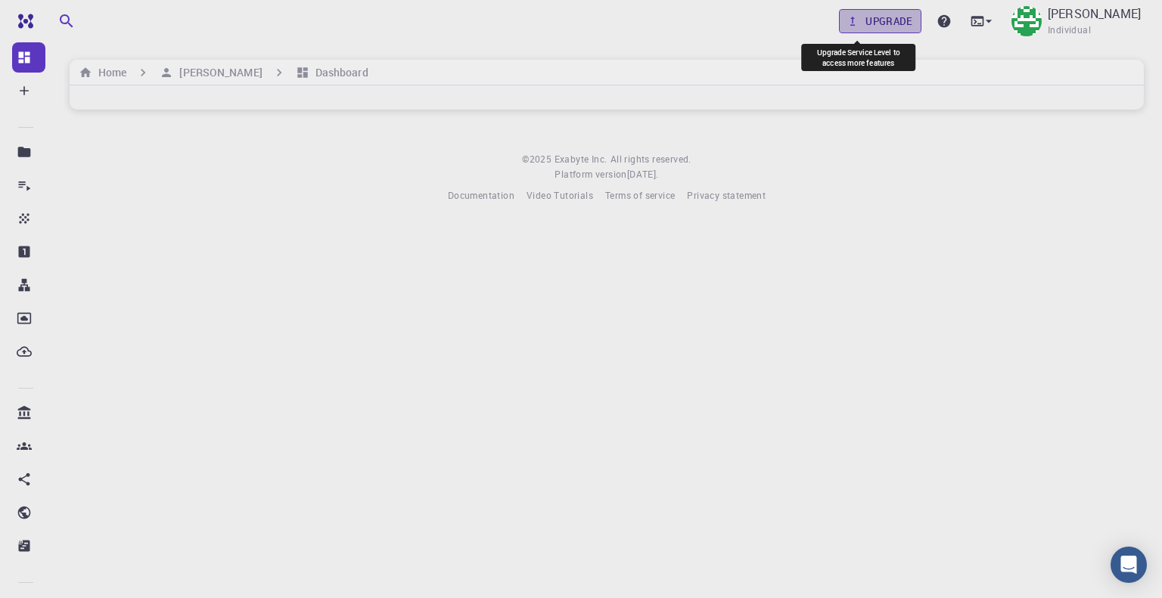
click at [855, 17] on link "Upgrade" at bounding box center [880, 21] width 82 height 24
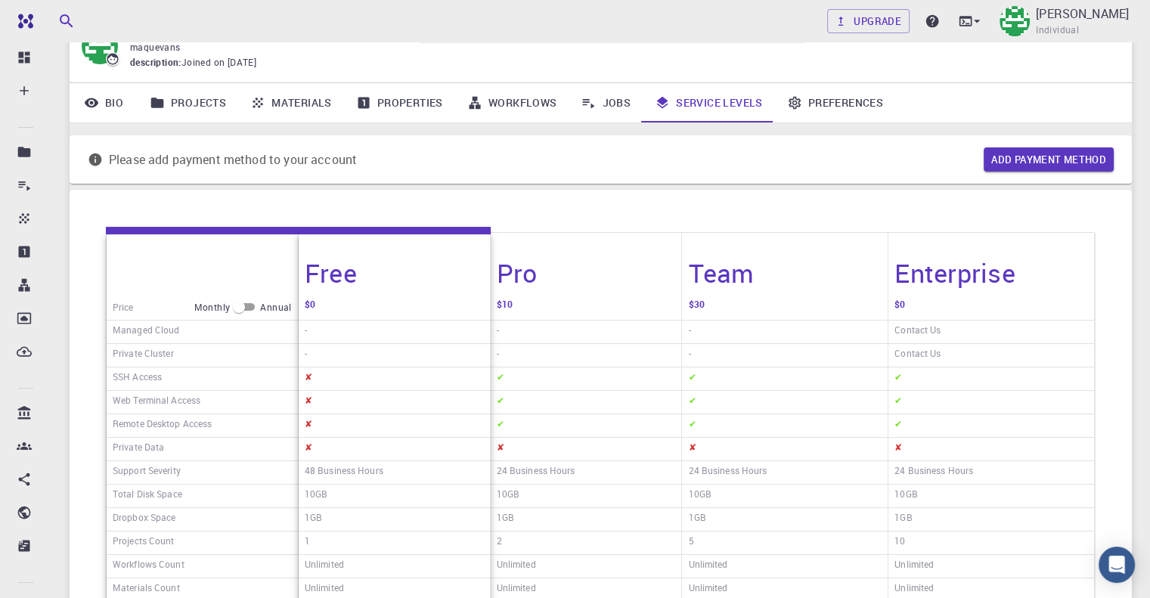
scroll to position [151, 0]
